Goal: Information Seeking & Learning: Learn about a topic

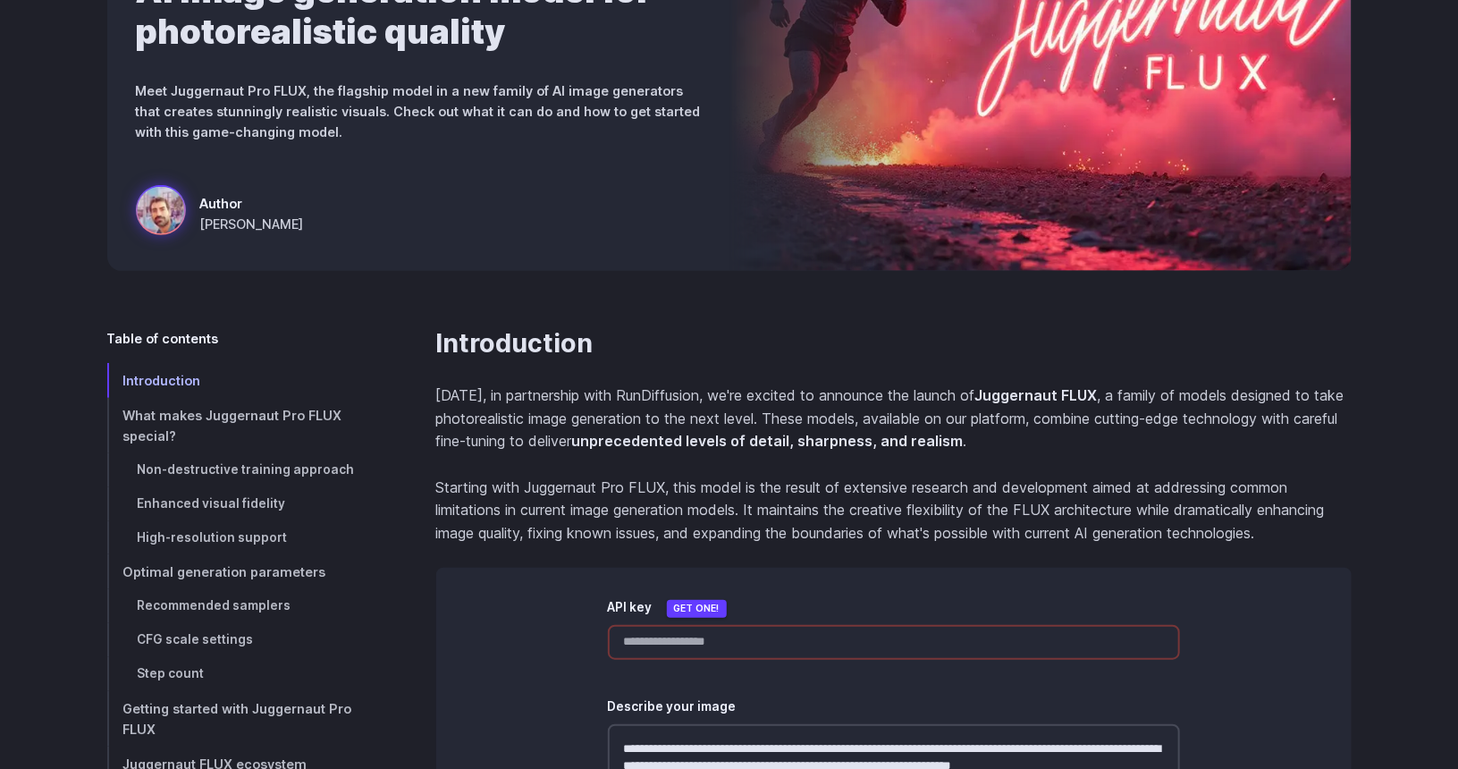
scroll to position [358, 0]
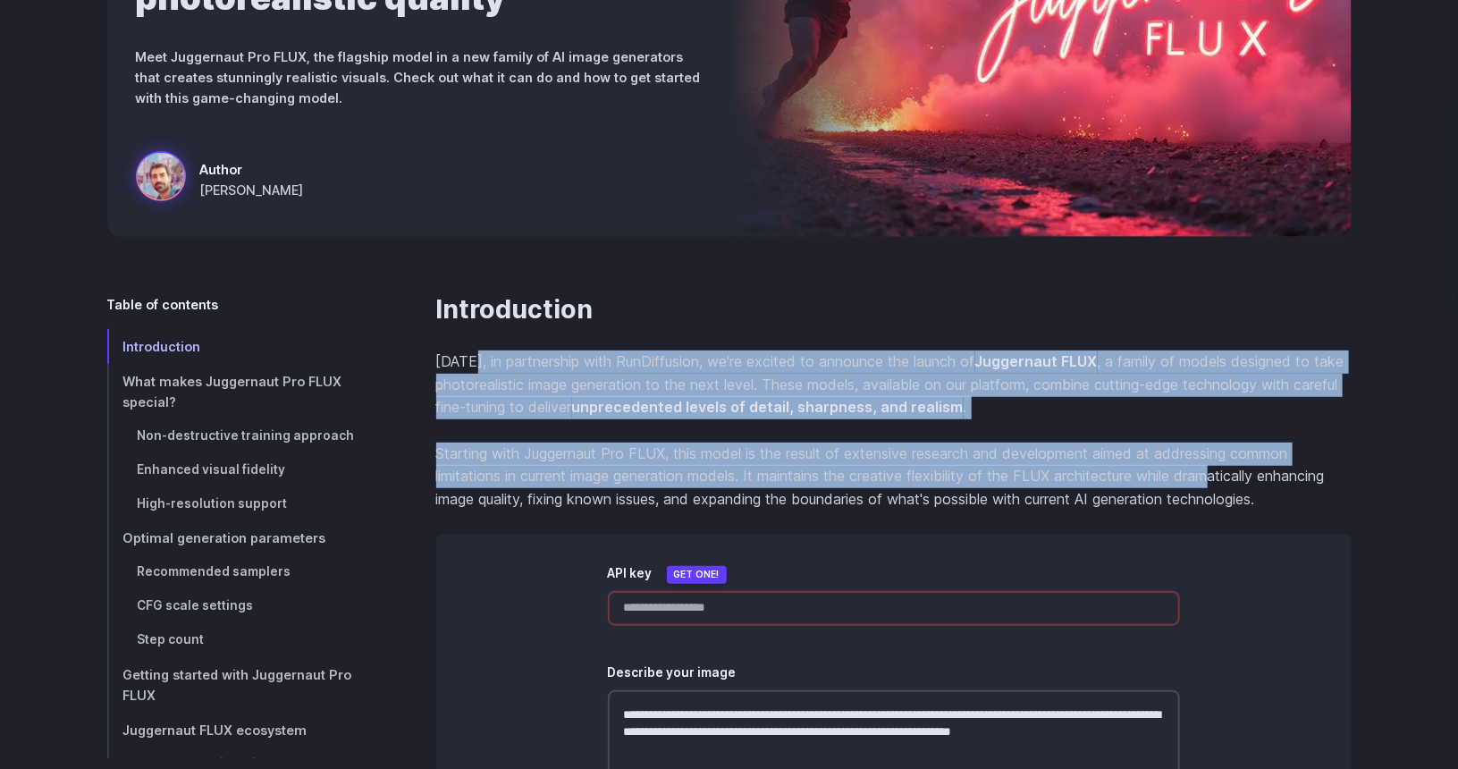
drag, startPoint x: 476, startPoint y: 358, endPoint x: 1227, endPoint y: 476, distance: 760.1
click at [1227, 476] on p "Starting with Juggernaut Pro FLUX, this model is the result of extensive resear…" at bounding box center [893, 476] width 915 height 69
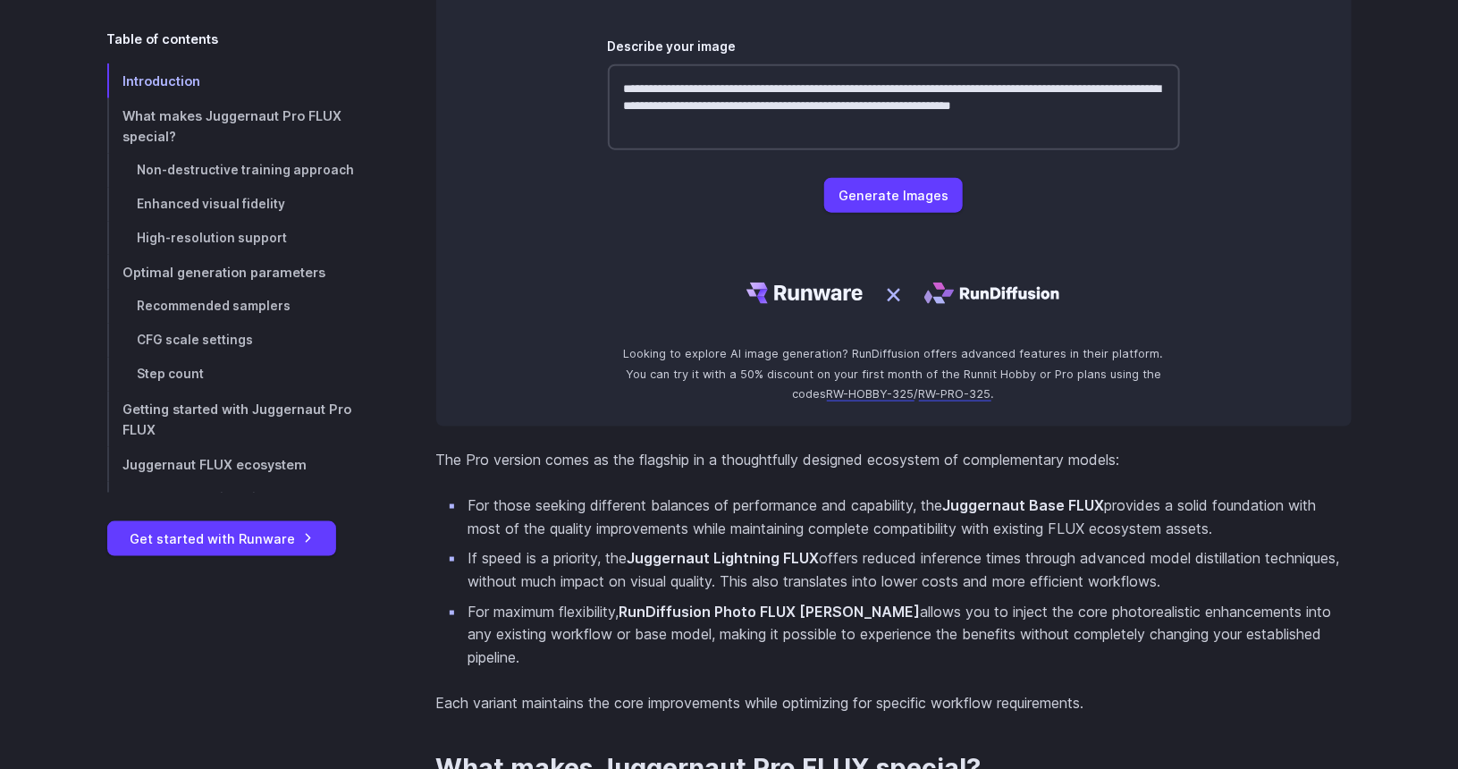
scroll to position [1162, 0]
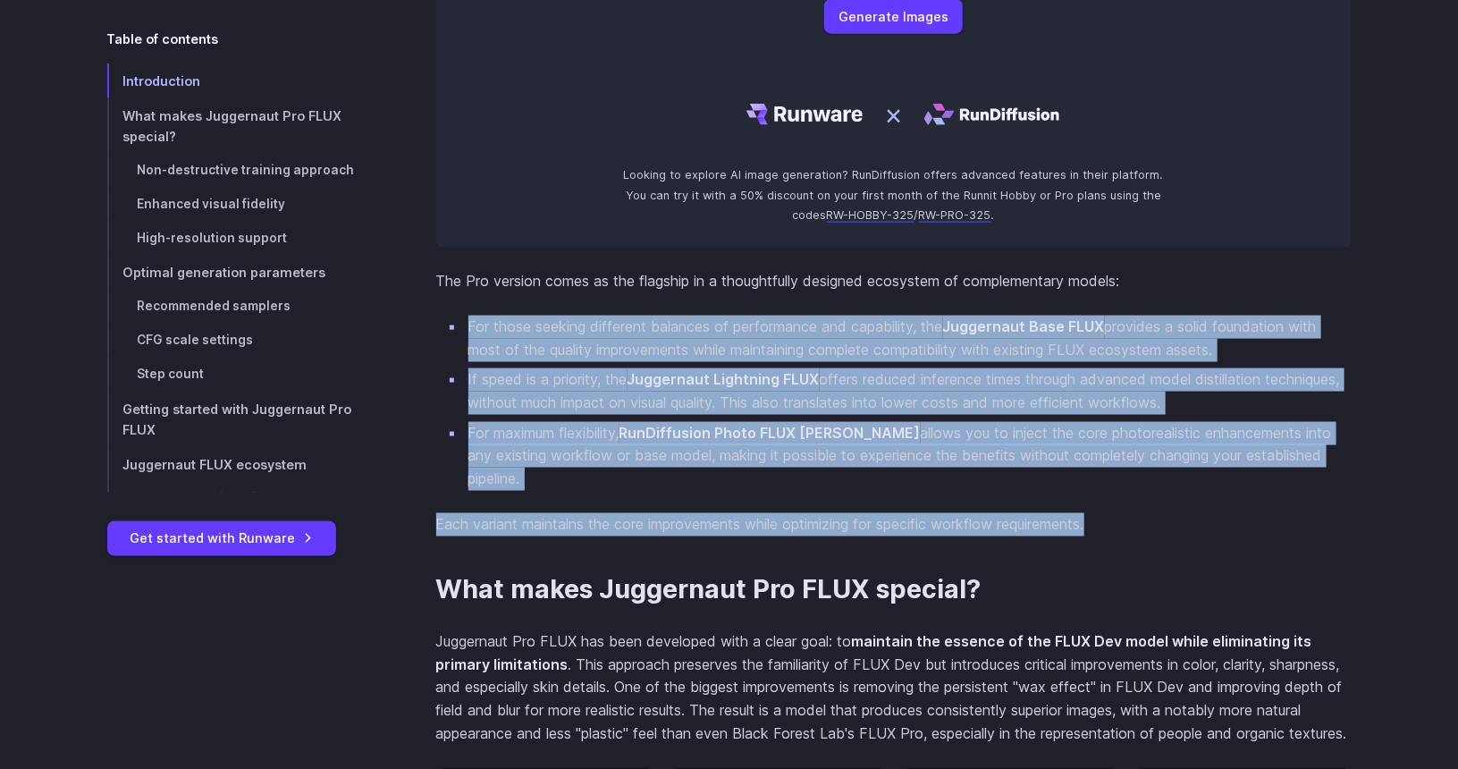
drag, startPoint x: 455, startPoint y: 319, endPoint x: 1349, endPoint y: 471, distance: 906.7
click at [1348, 471] on section "Introduction [DATE], in partnership with RunDiffusion, we're excited to announc…" at bounding box center [893, 13] width 915 height 1047
click at [1349, 471] on section "Introduction [DATE], in partnership with RunDiffusion, we're excited to announc…" at bounding box center [893, 13] width 915 height 1047
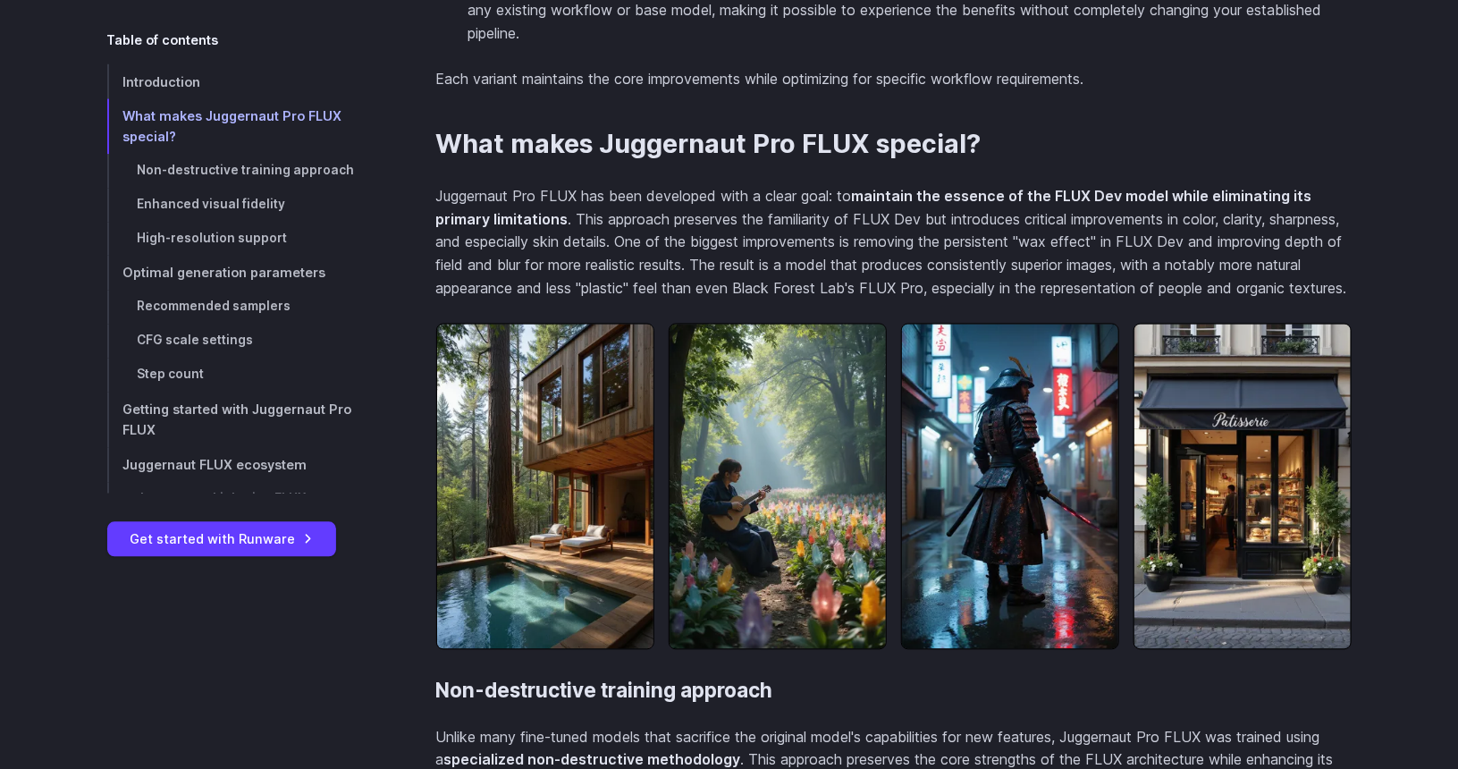
scroll to position [1609, 0]
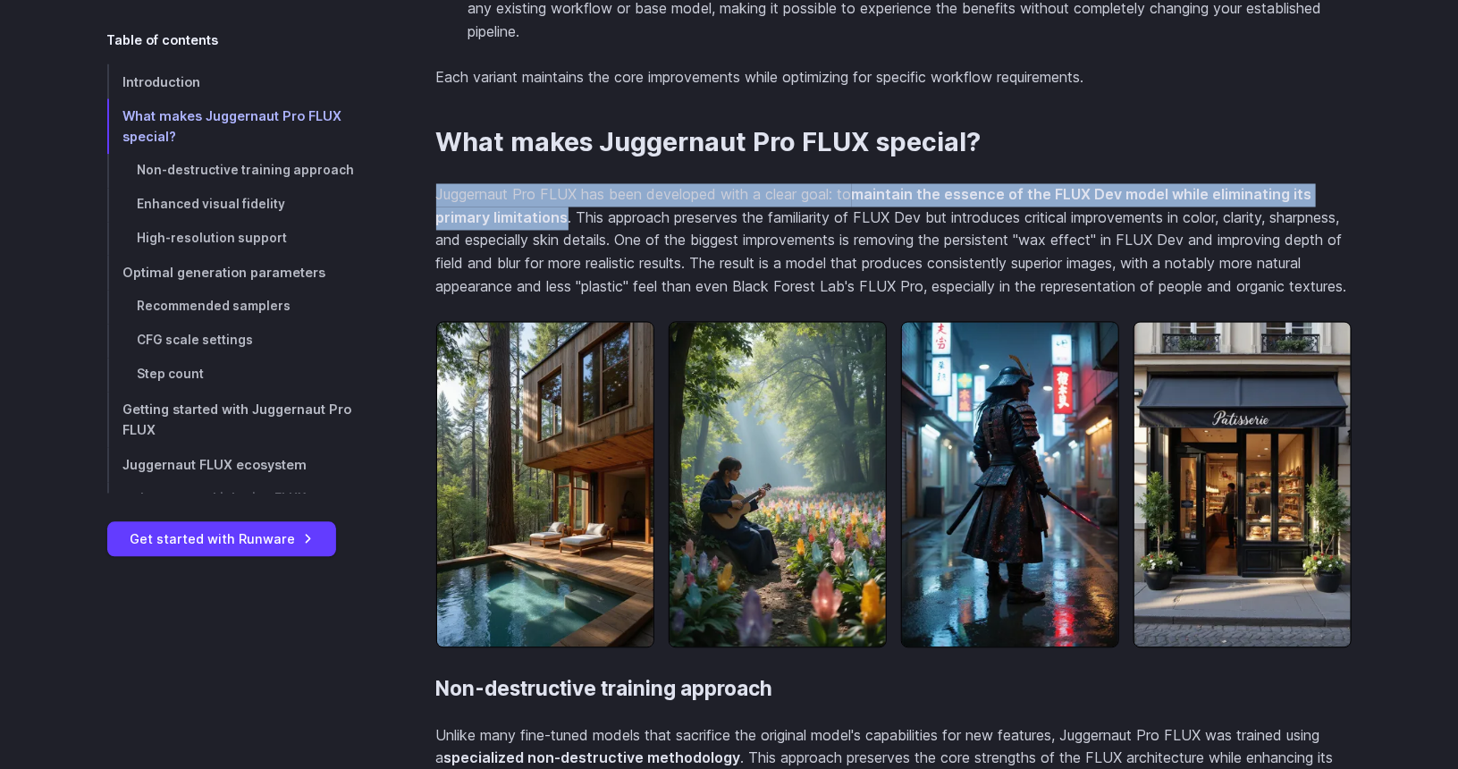
drag, startPoint x: 433, startPoint y: 167, endPoint x: 565, endPoint y: 186, distance: 133.6
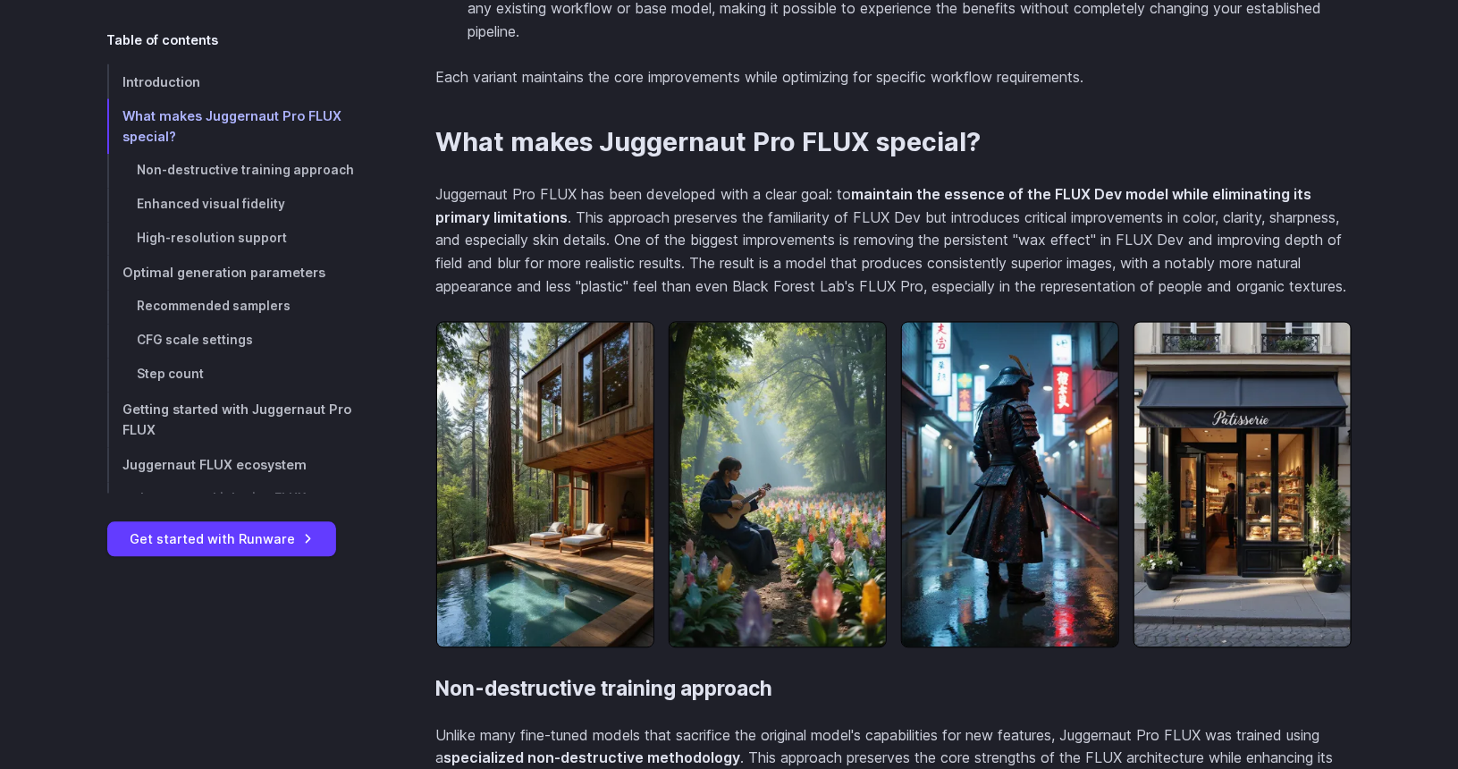
click at [565, 186] on p "Juggernaut Pro FLUX has been developed with a clear goal: to maintain the essen…" at bounding box center [893, 241] width 915 height 114
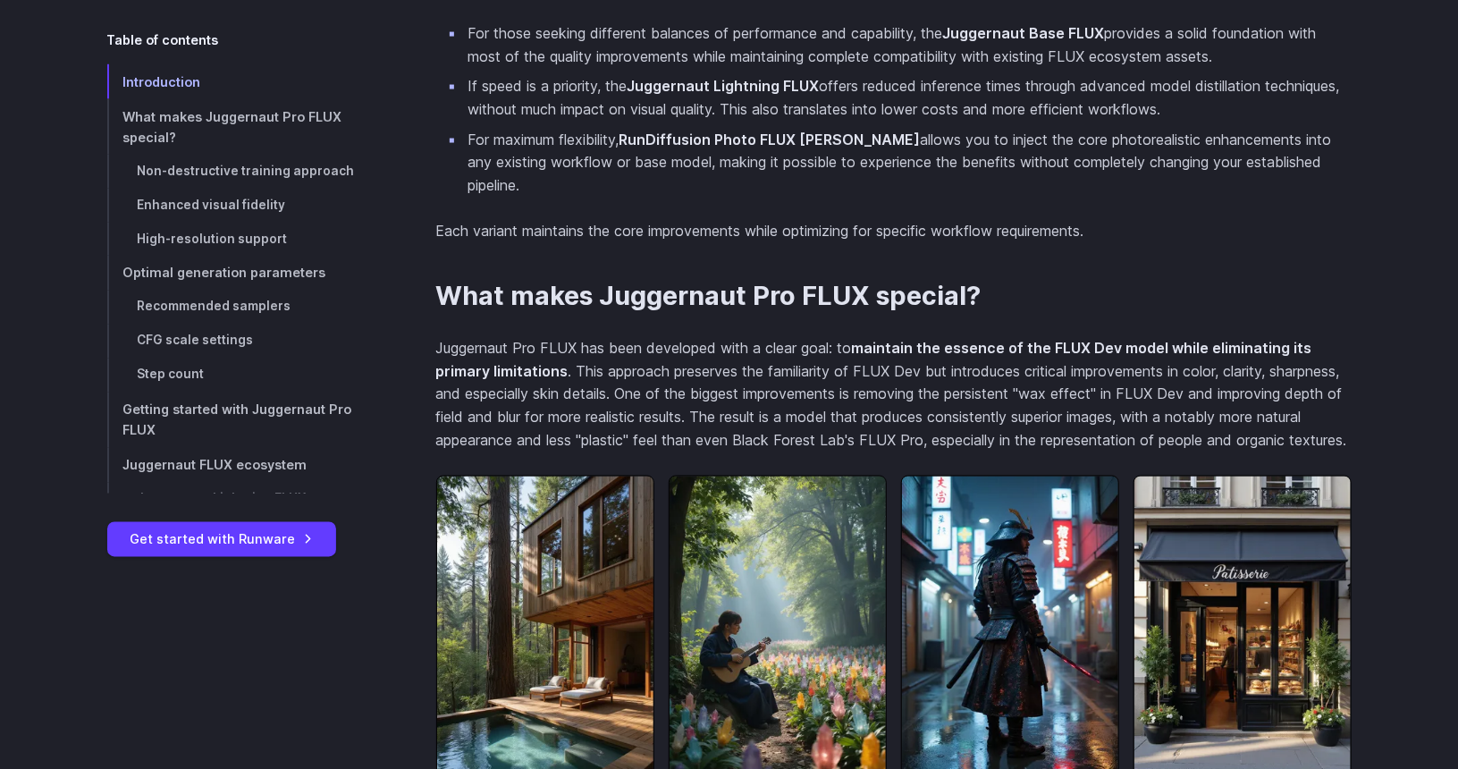
scroll to position [1430, 0]
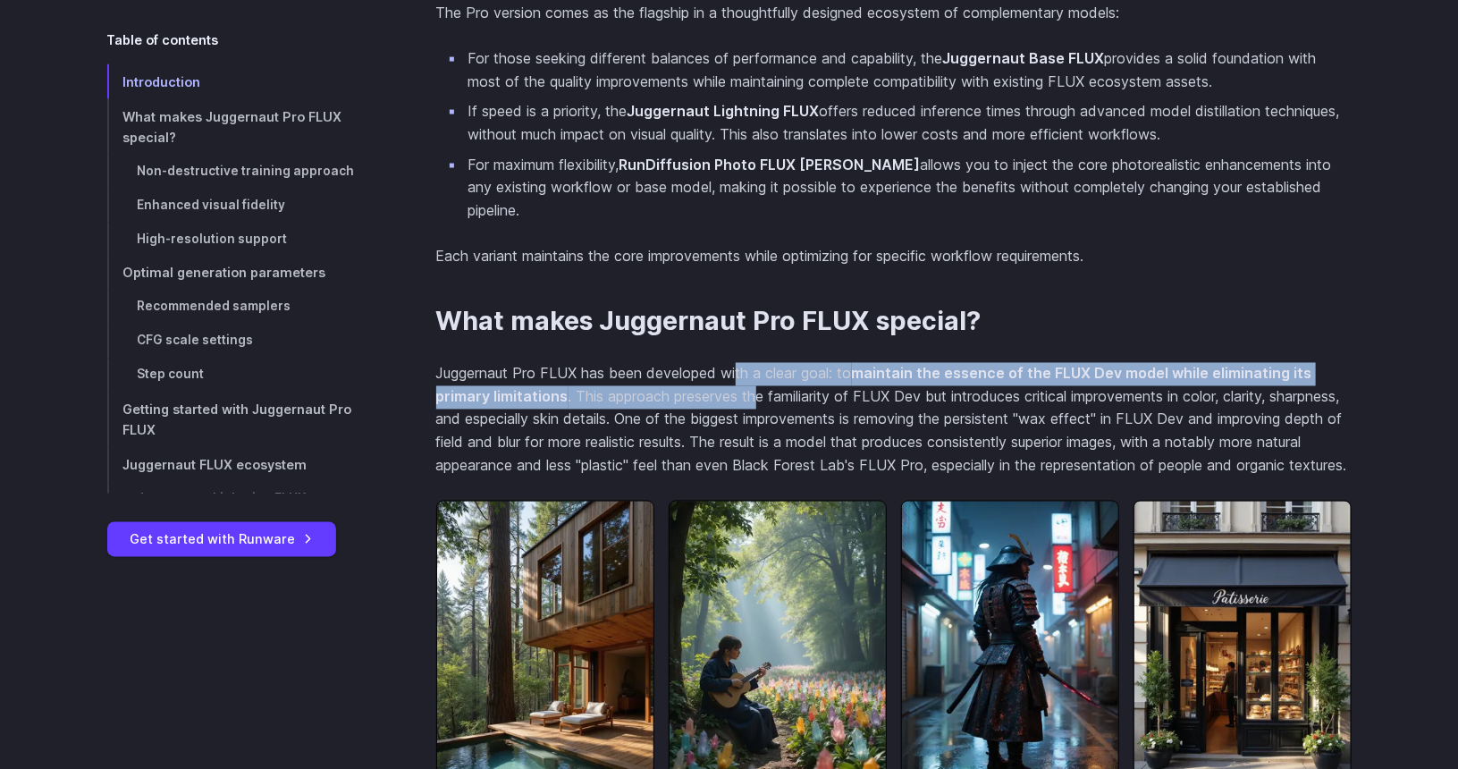
drag, startPoint x: 741, startPoint y: 352, endPoint x: 761, endPoint y: 371, distance: 27.2
click at [761, 371] on p "Juggernaut Pro FLUX has been developed with a clear goal: to maintain the essen…" at bounding box center [893, 420] width 915 height 114
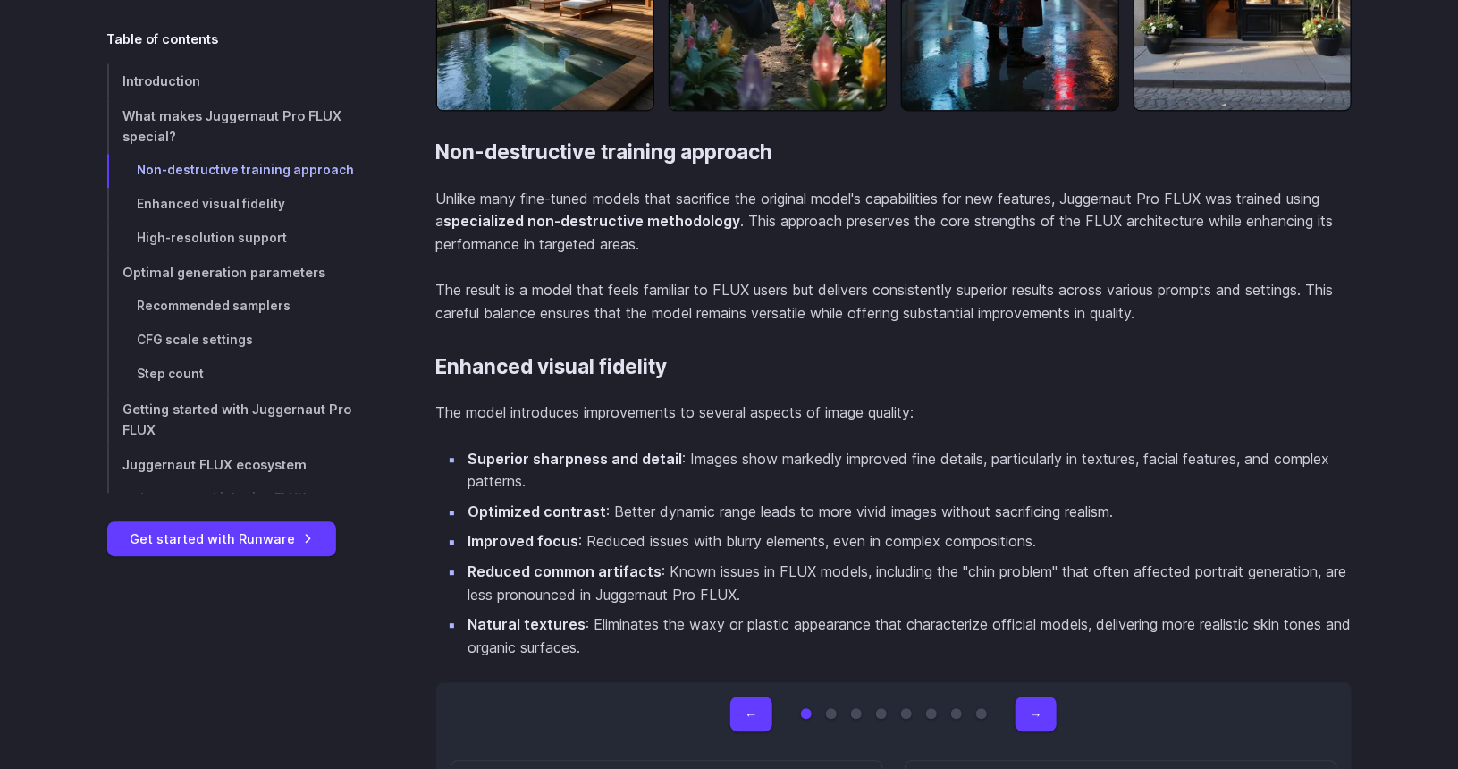
scroll to position [2145, 0]
